Goal: Task Accomplishment & Management: Manage account settings

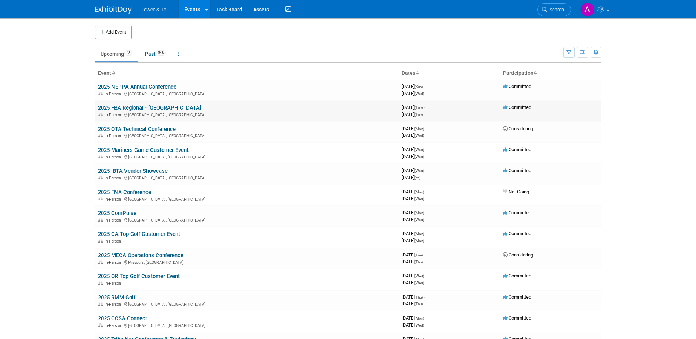
click at [161, 106] on link "2025 FBA Regional - [GEOGRAPHIC_DATA]" at bounding box center [149, 108] width 103 height 7
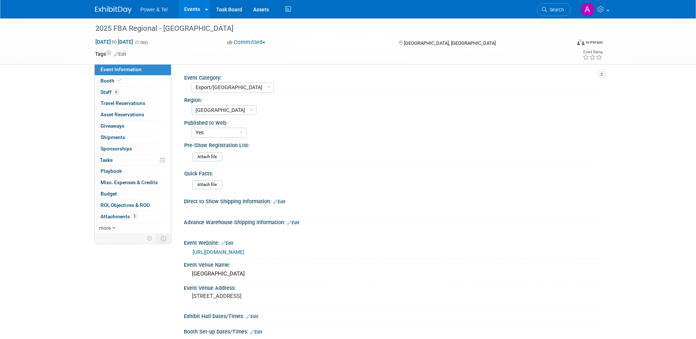
select select "Export/[GEOGRAPHIC_DATA]"
select select "[GEOGRAPHIC_DATA]"
select select "Yes"
click at [143, 90] on link "6 Staff 6" at bounding box center [133, 92] width 76 height 11
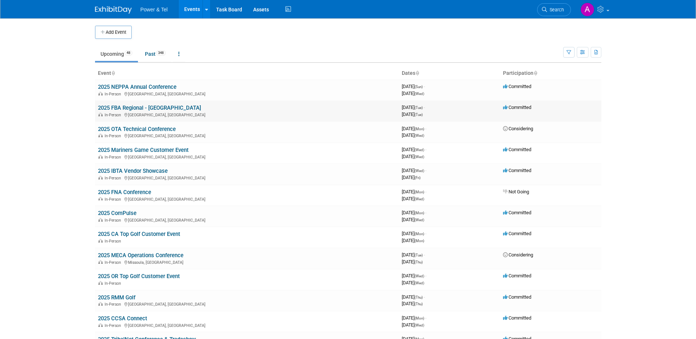
click at [166, 106] on link "2025 FBA Regional - [GEOGRAPHIC_DATA]" at bounding box center [149, 108] width 103 height 7
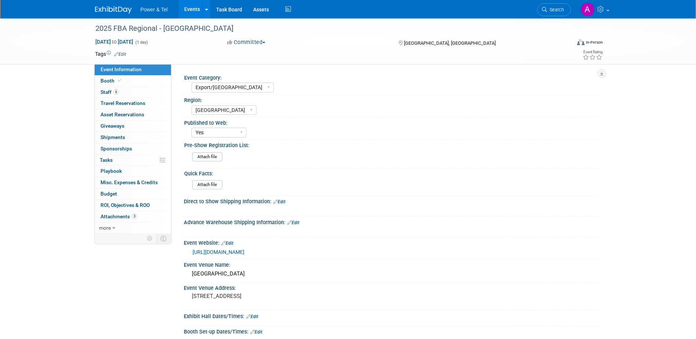
select select "Export/[GEOGRAPHIC_DATA]"
select select "Canada"
select select "Yes"
click at [130, 91] on link "6 Staff 6" at bounding box center [133, 92] width 76 height 11
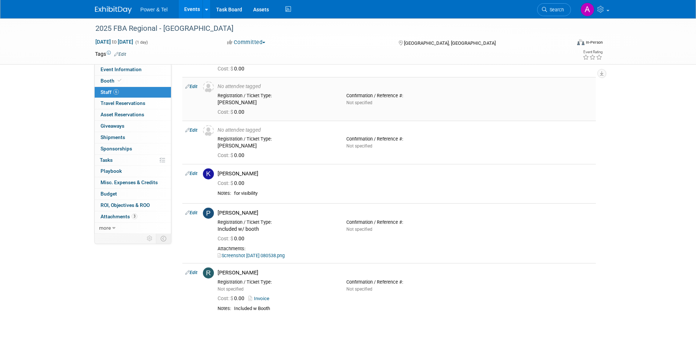
scroll to position [60, 0]
